Goal: Navigation & Orientation: Find specific page/section

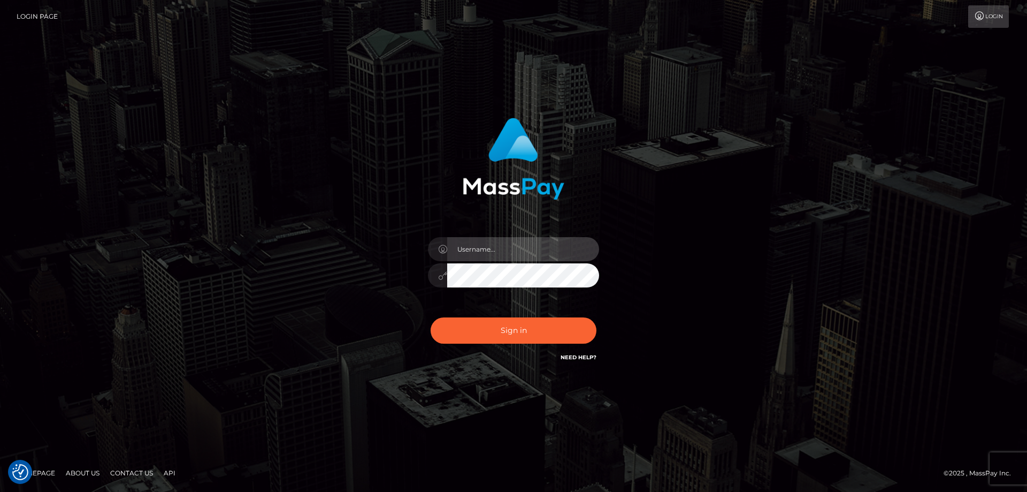
click at [494, 248] on input "text" at bounding box center [523, 249] width 152 height 24
type input "emi.throne"
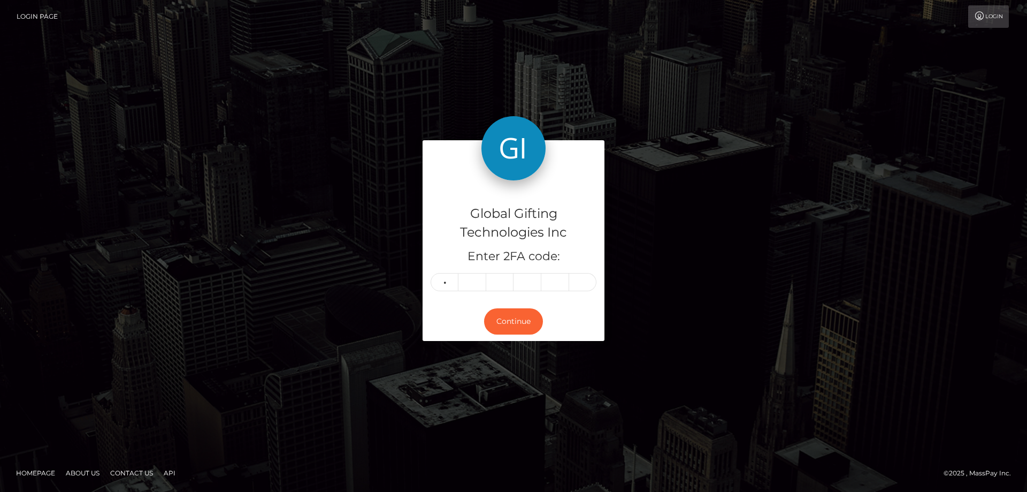
type input "5"
type input "2"
type input "0"
type input "9"
type input "1"
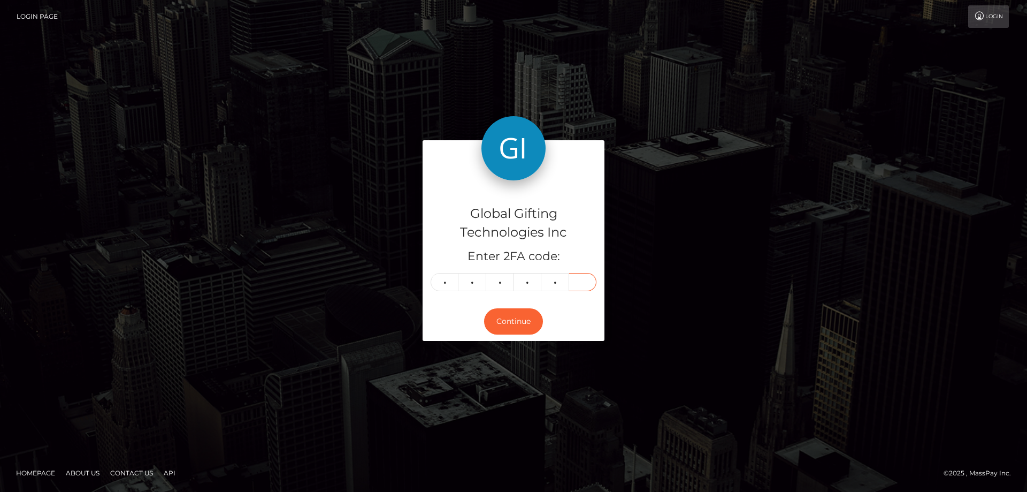
type input "5"
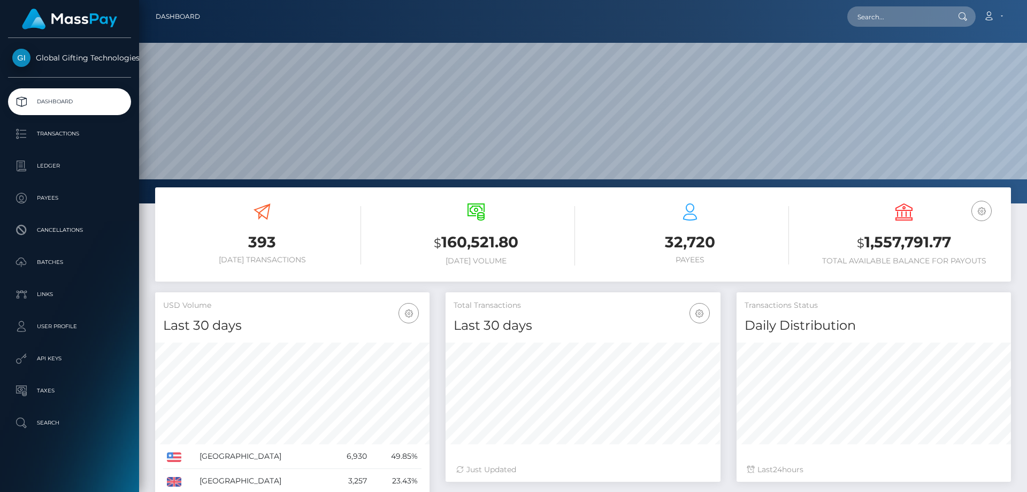
scroll to position [190, 275]
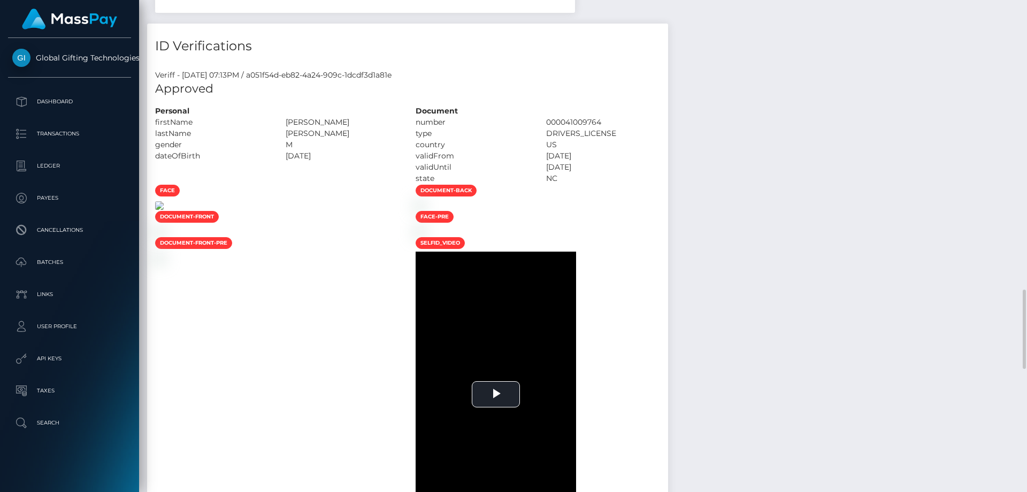
scroll to position [802, 0]
